Goal: Transaction & Acquisition: Purchase product/service

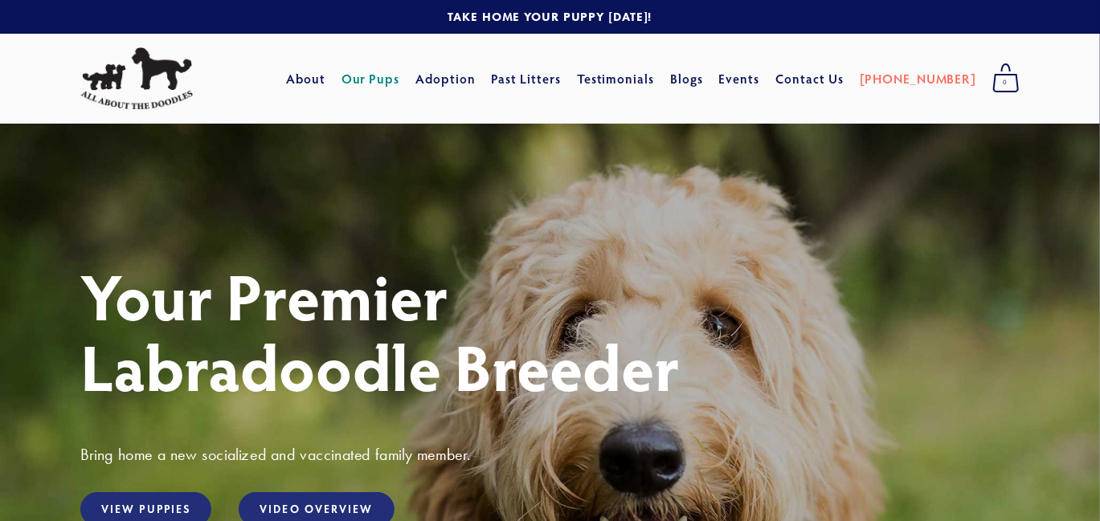
click at [396, 76] on link "Our Pups" at bounding box center [370, 78] width 59 height 29
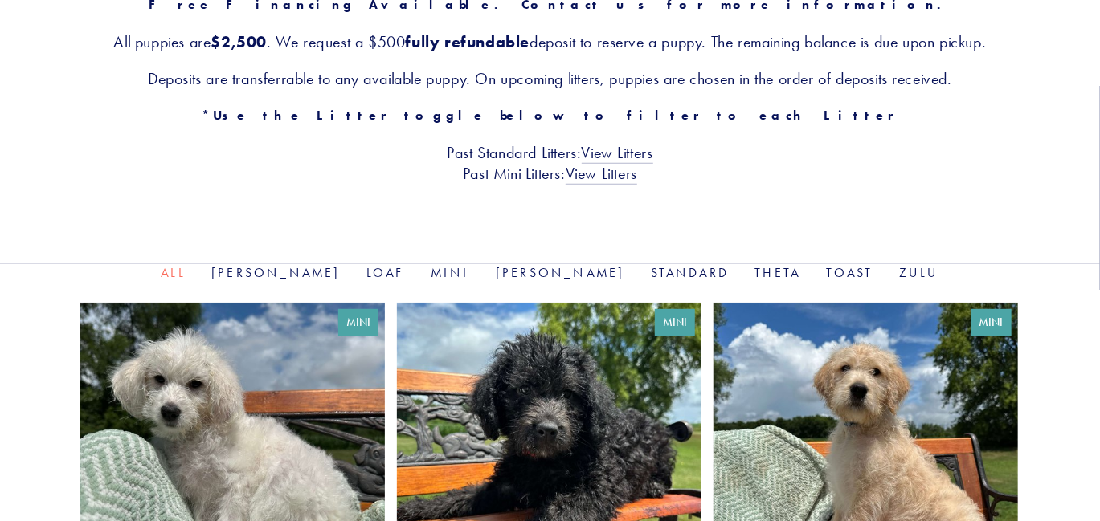
scroll to position [307, 0]
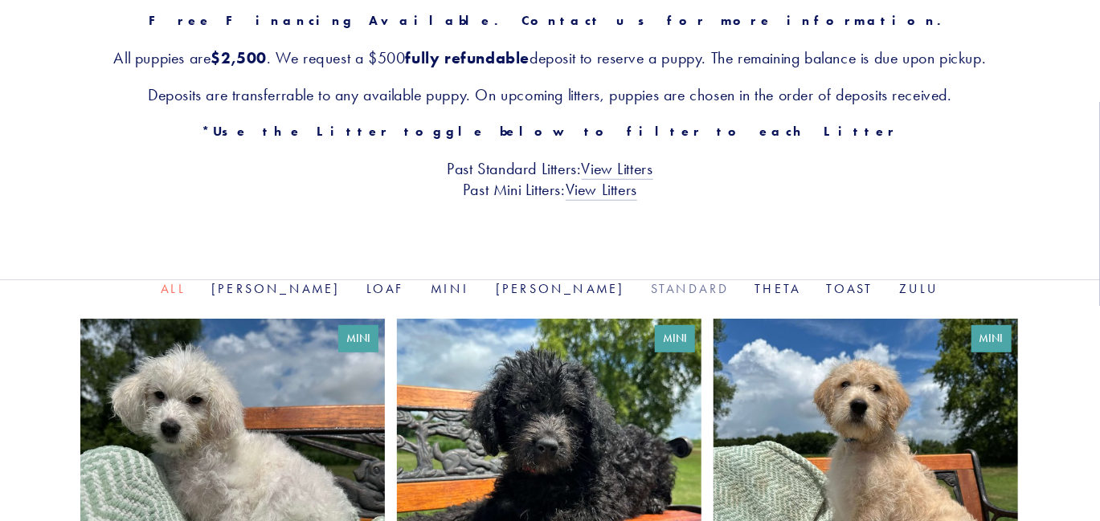
click at [651, 288] on link "Standard" at bounding box center [690, 288] width 79 height 15
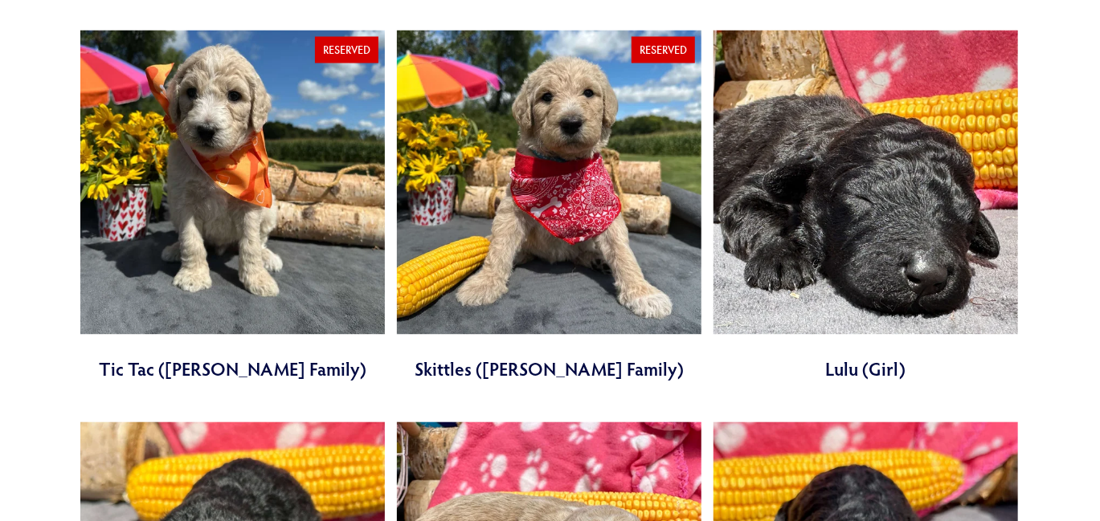
scroll to position [1372, 0]
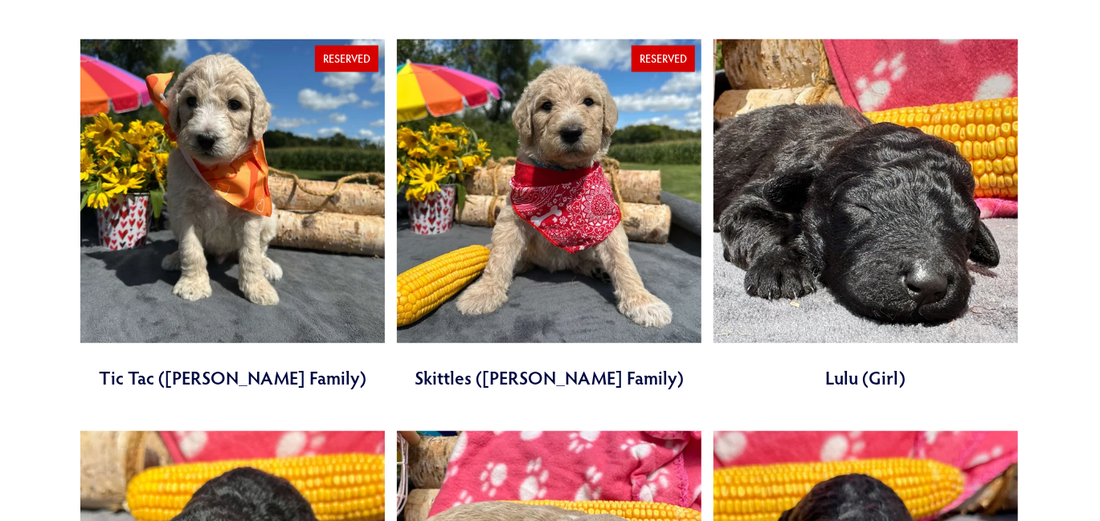
click at [555, 150] on link at bounding box center [549, 215] width 304 height 353
